Goal: Task Accomplishment & Management: Manage account settings

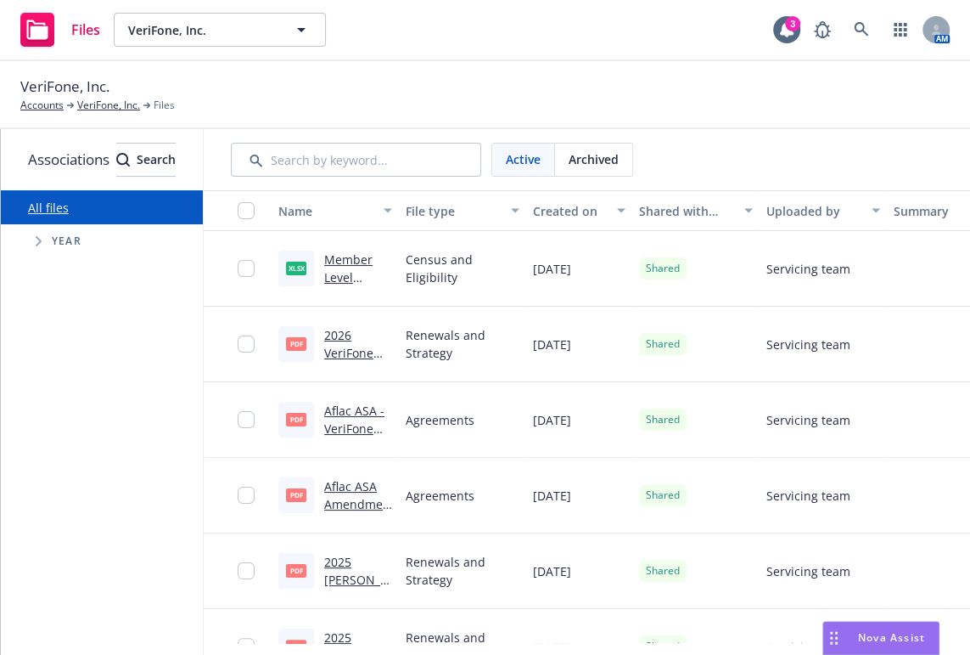
scroll to position [643, 0]
click at [861, 22] on icon at bounding box center [861, 29] width 15 height 15
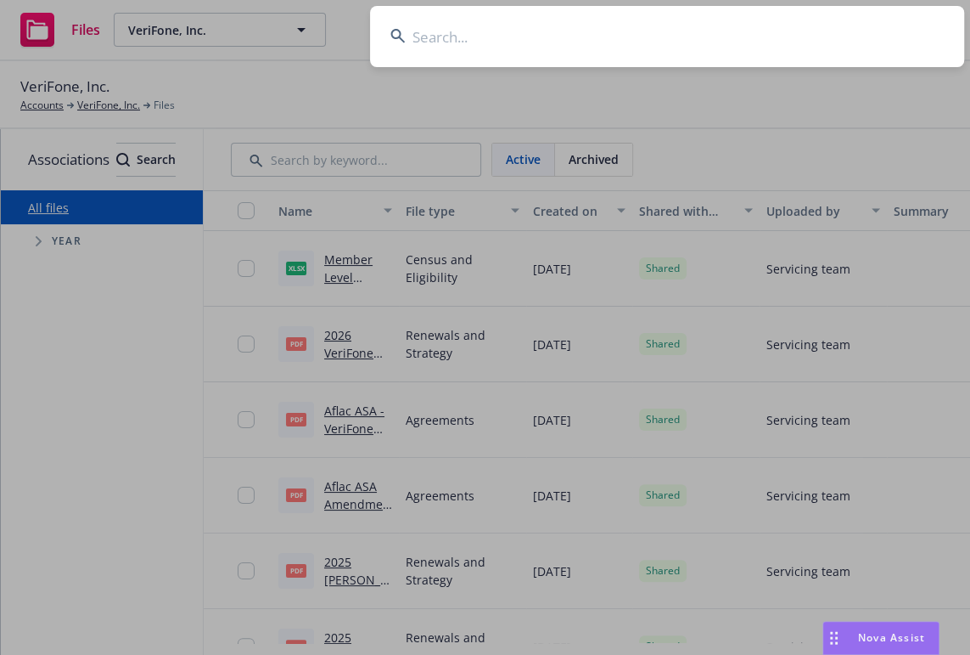
click at [437, 42] on input at bounding box center [667, 36] width 594 height 61
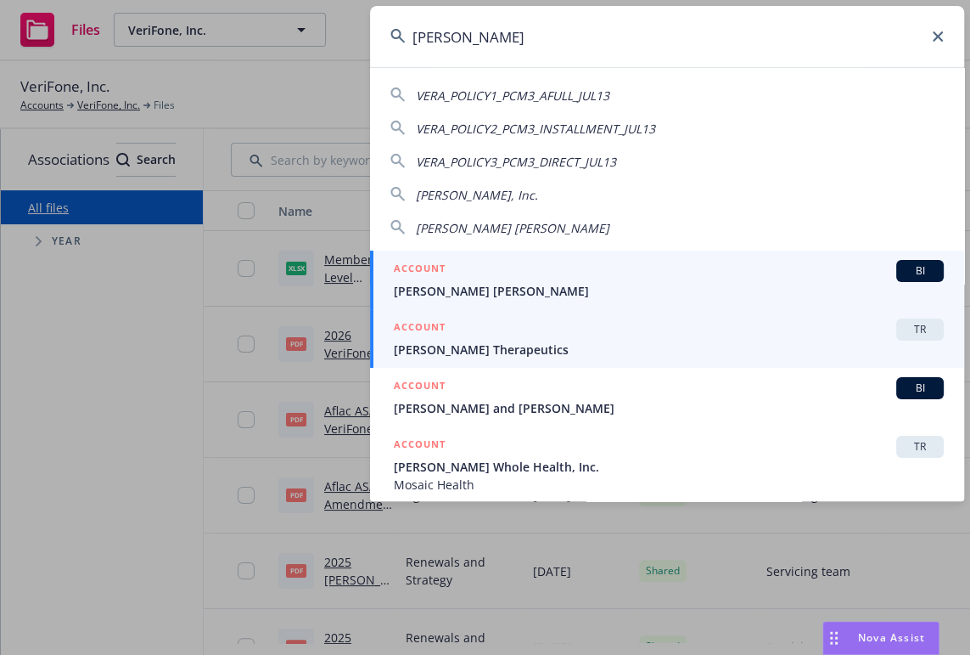
type input "vera"
click at [492, 346] on span "[PERSON_NAME] Therapeutics" at bounding box center [669, 349] width 550 height 18
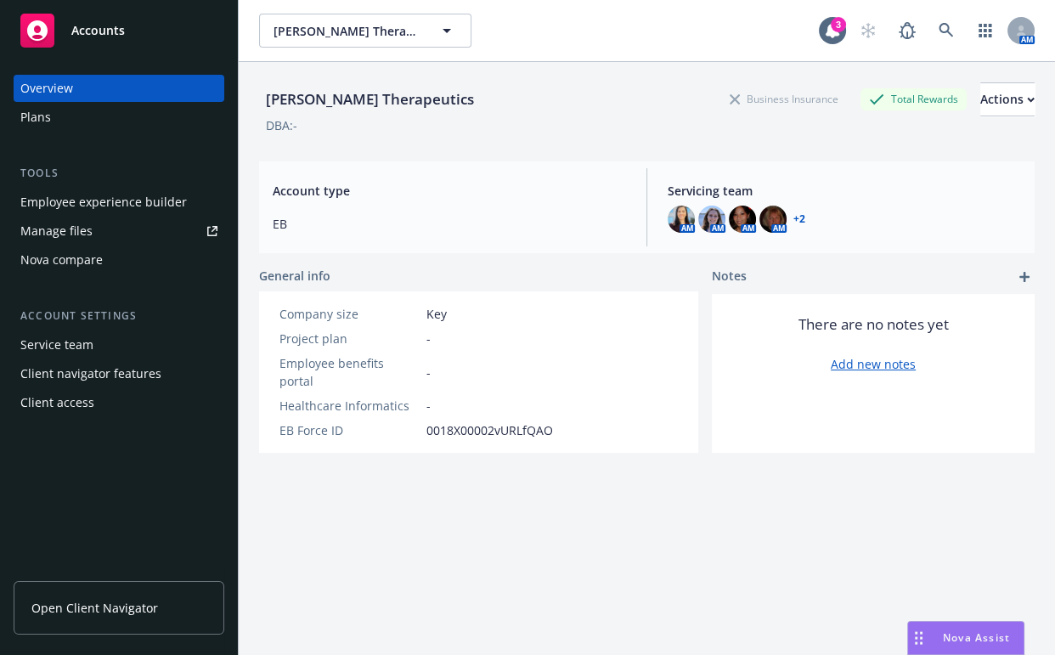
click at [74, 405] on div "Client access" at bounding box center [57, 402] width 74 height 27
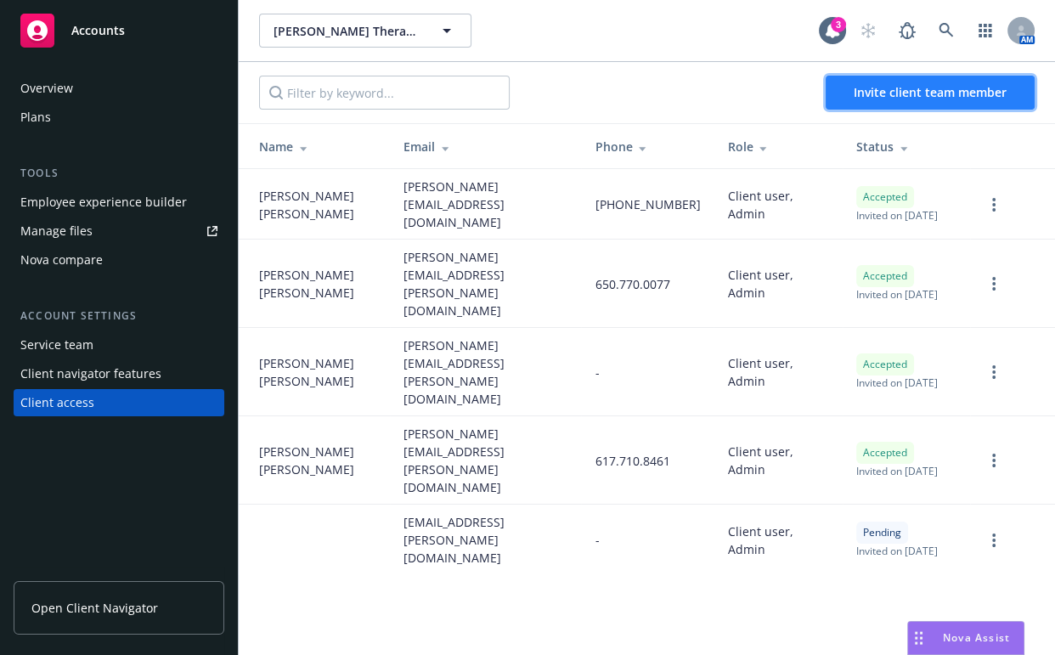
click at [878, 99] on span "Invite client team member" at bounding box center [929, 92] width 153 height 16
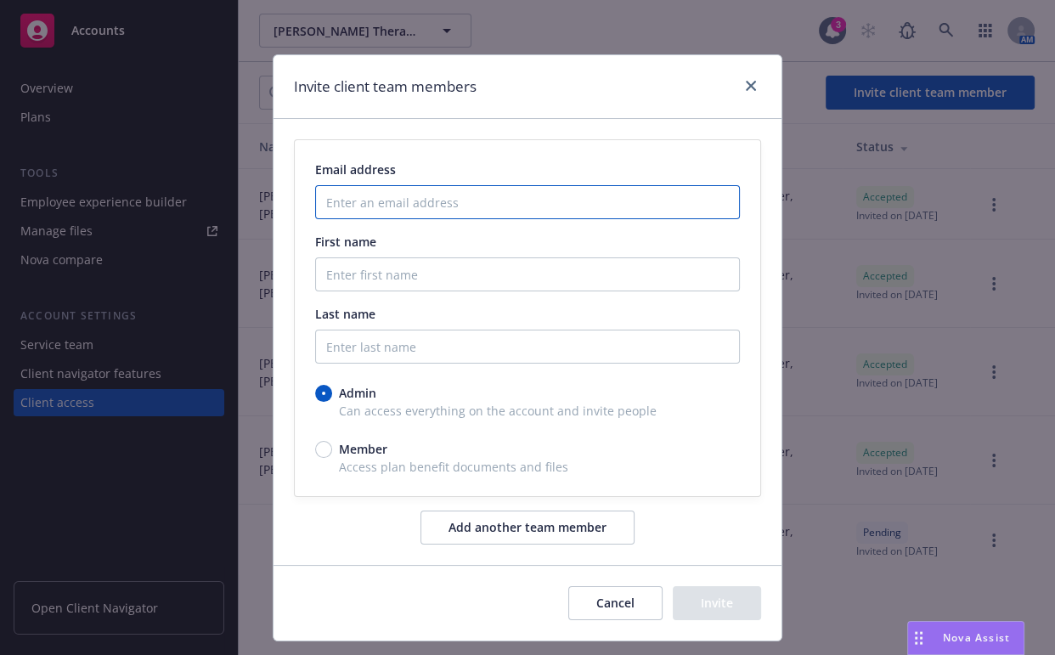
click at [370, 203] on input "Enter an email address" at bounding box center [527, 202] width 425 height 34
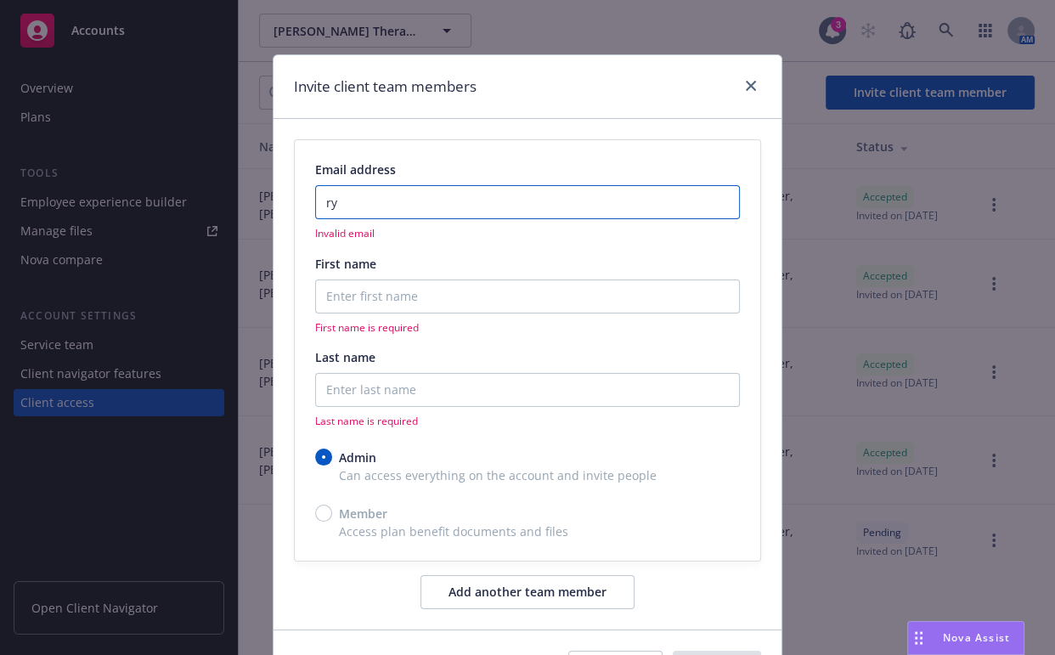
type input "r"
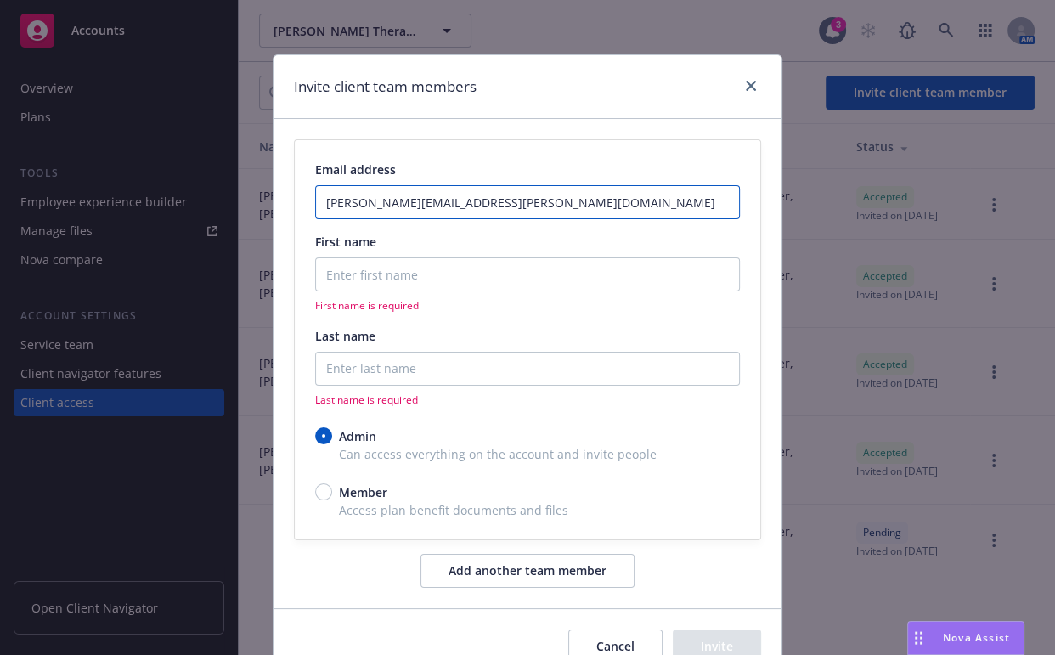
type input "[PERSON_NAME][EMAIL_ADDRESS][PERSON_NAME][DOMAIN_NAME]"
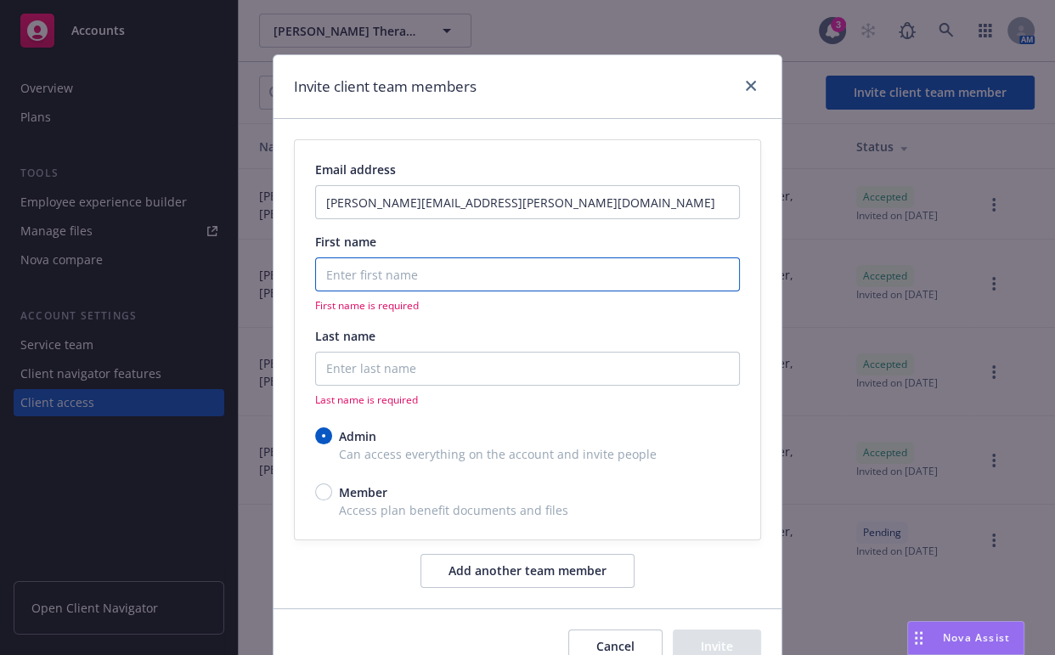
click at [420, 275] on input "First name" at bounding box center [527, 274] width 425 height 34
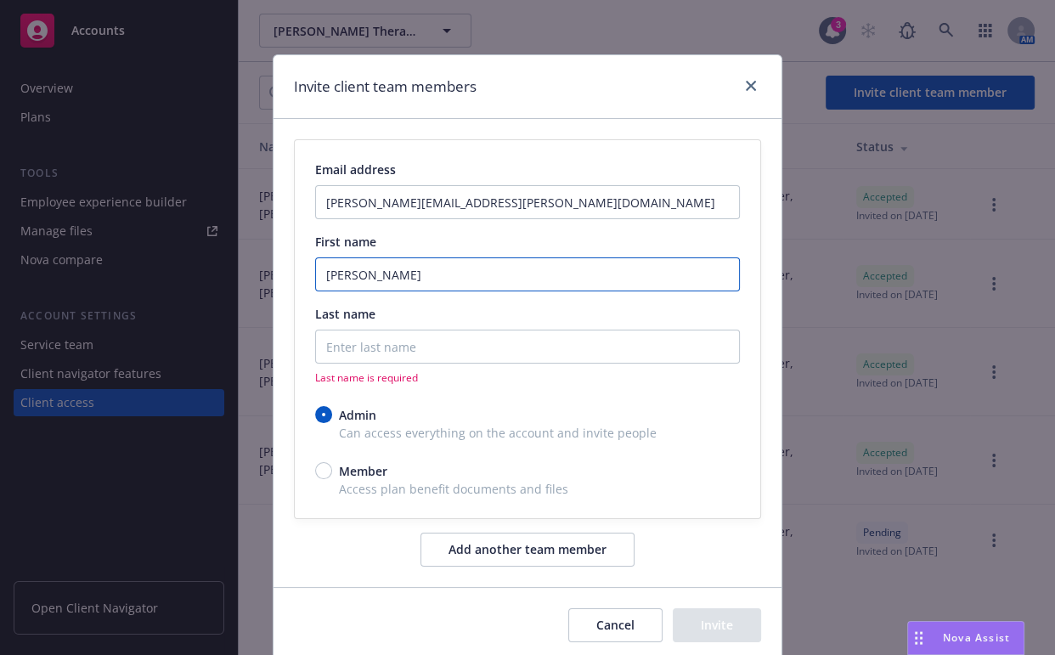
type input "[PERSON_NAME]"
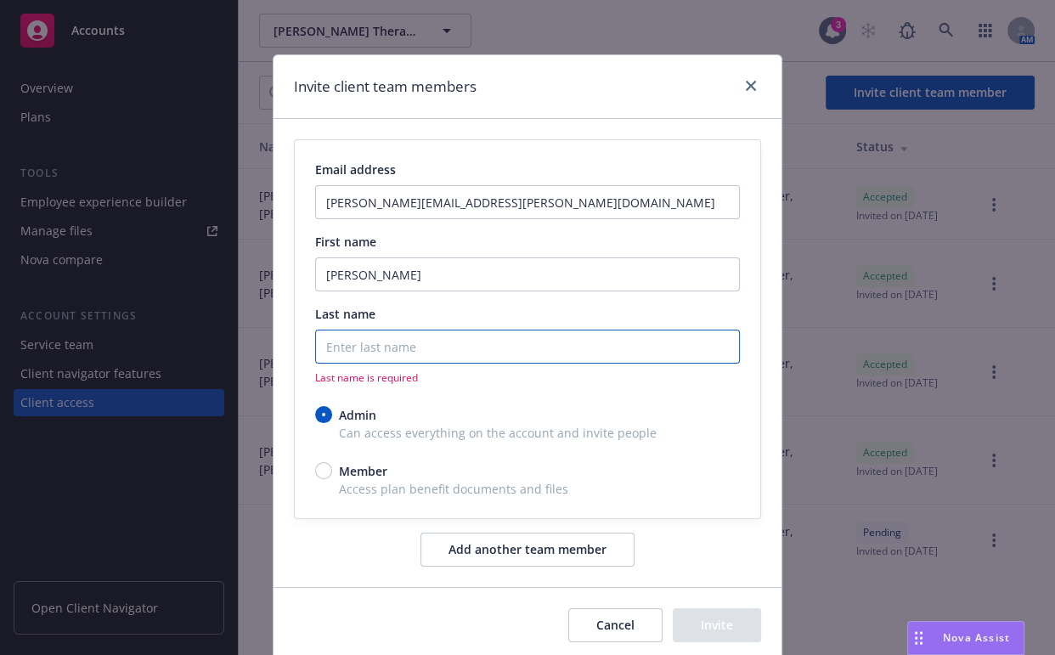
click at [387, 346] on input "Last name" at bounding box center [527, 346] width 425 height 34
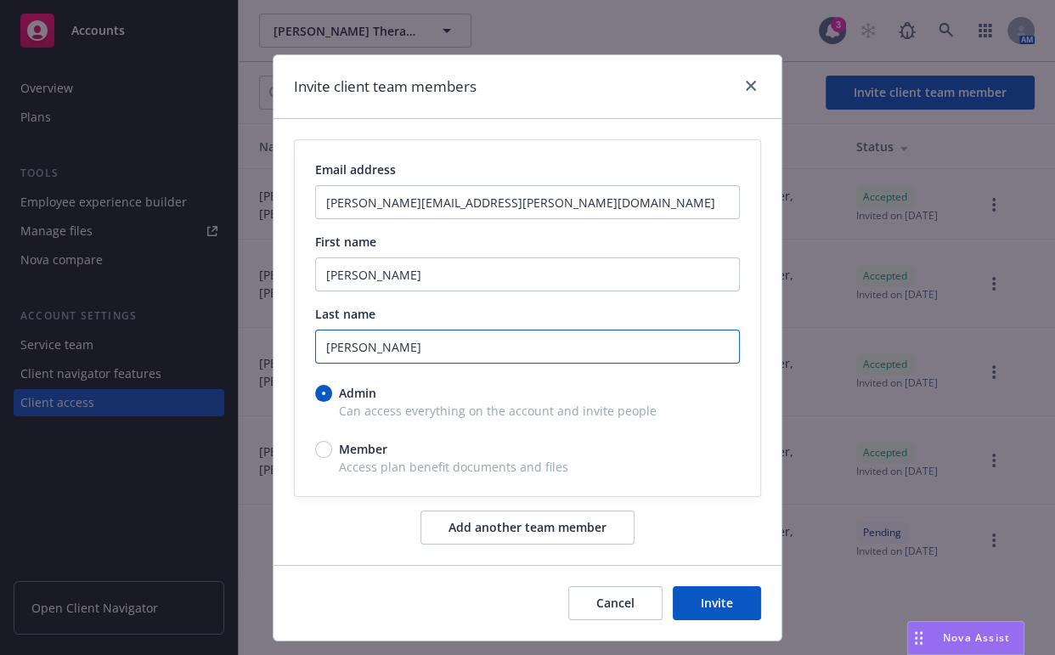
type input "[PERSON_NAME]"
click at [712, 602] on button "Invite" at bounding box center [716, 603] width 88 height 34
